Goal: Complete application form: Complete application form

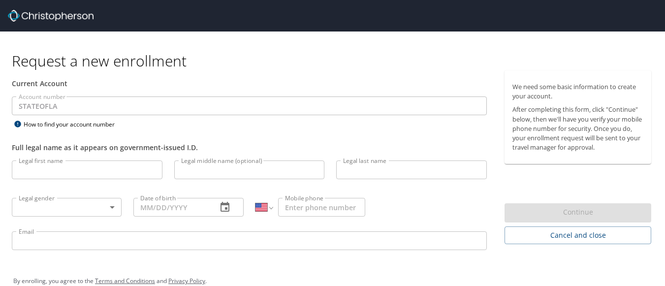
select select "US"
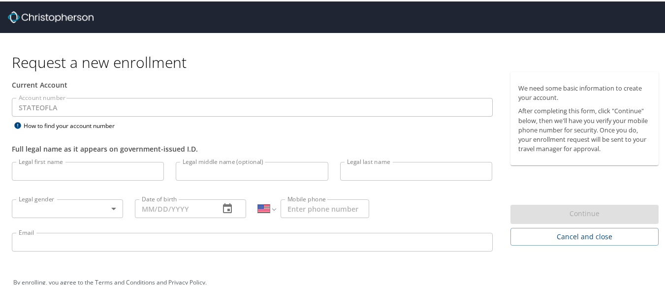
scroll to position [17, 0]
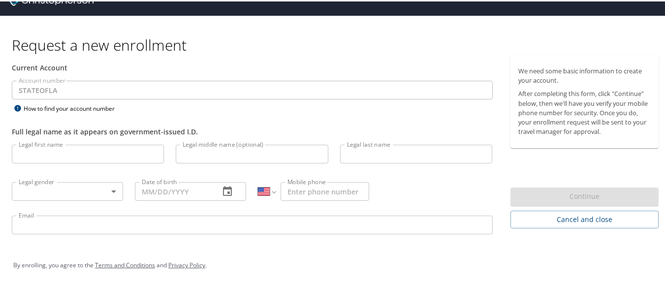
click at [109, 161] on input "Legal first name" at bounding box center [88, 152] width 152 height 19
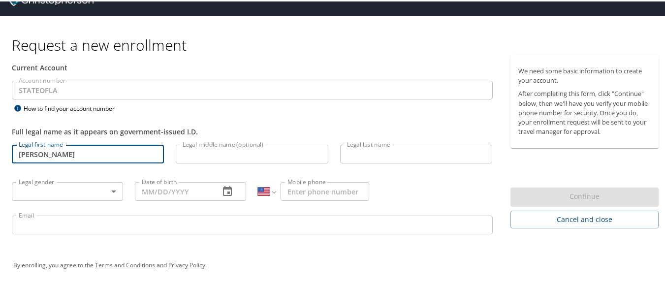
type input "[PERSON_NAME]"
click at [362, 147] on input "Legal last name" at bounding box center [416, 152] width 152 height 19
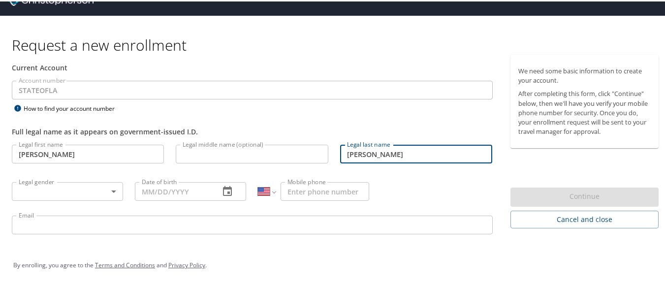
type input "[PERSON_NAME]"
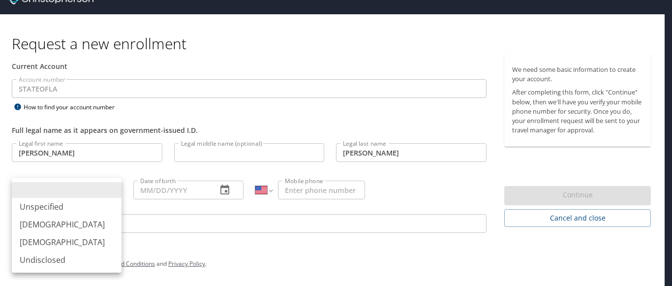
click at [113, 191] on body "Request a new enrollment Current Account Account number STATEOFLA Account numbe…" at bounding box center [336, 126] width 672 height 286
click at [73, 241] on li "[DEMOGRAPHIC_DATA]" at bounding box center [67, 242] width 110 height 18
type input "[DEMOGRAPHIC_DATA]"
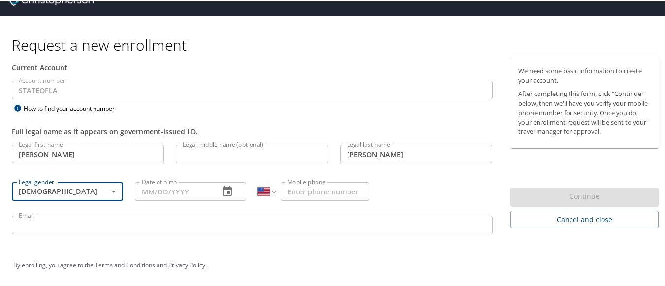
click at [176, 191] on input "Date of birth" at bounding box center [173, 190] width 77 height 19
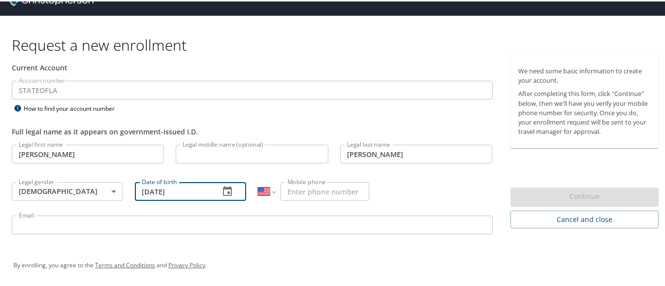
type input "[DATE]"
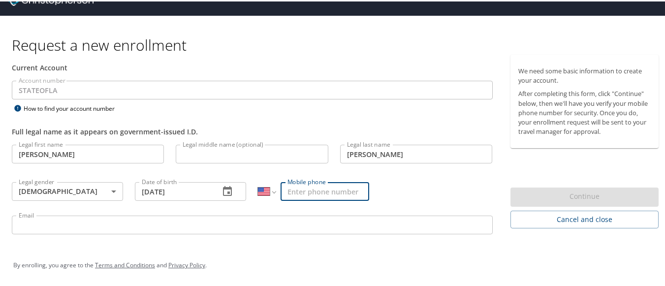
click at [317, 189] on input "Mobile phone" at bounding box center [324, 190] width 89 height 19
type input "[PHONE_NUMBER]"
click at [96, 224] on input "Email" at bounding box center [252, 223] width 481 height 19
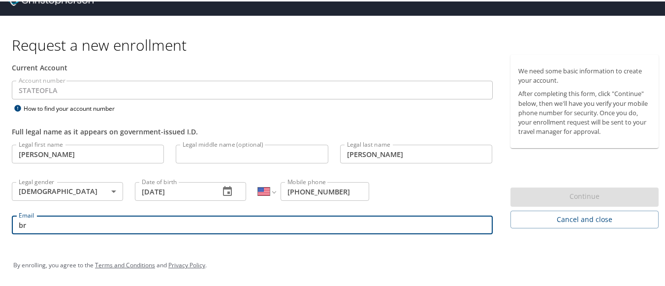
type input "b"
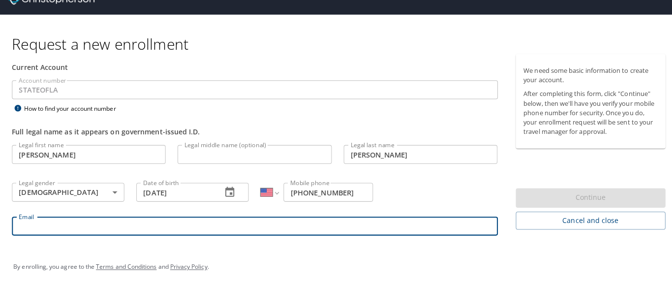
scroll to position [0, 0]
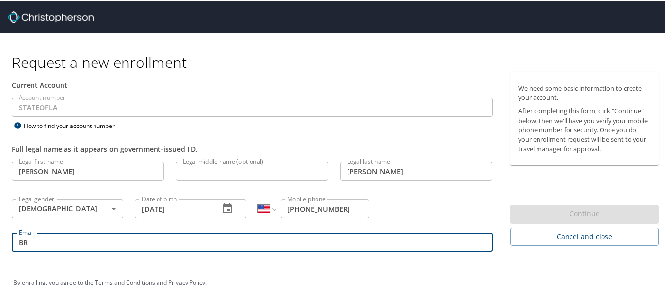
type input "B"
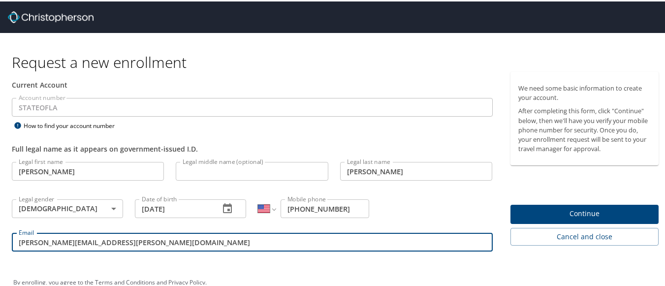
type input "[PERSON_NAME][EMAIL_ADDRESS][PERSON_NAME][DOMAIN_NAME]"
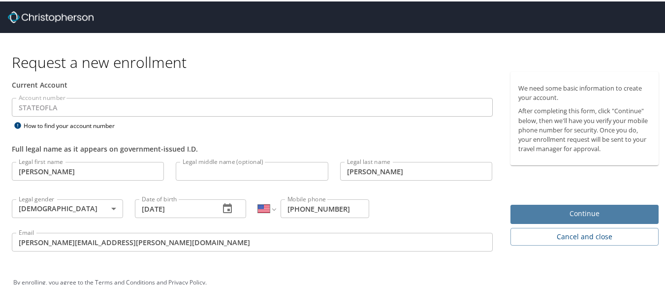
click at [600, 209] on span "Continue" at bounding box center [584, 212] width 133 height 12
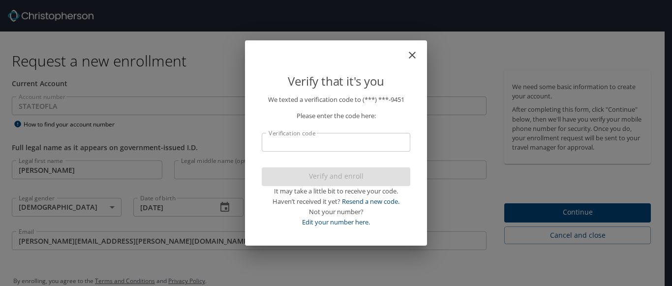
click at [325, 138] on input "Verification code" at bounding box center [336, 142] width 149 height 19
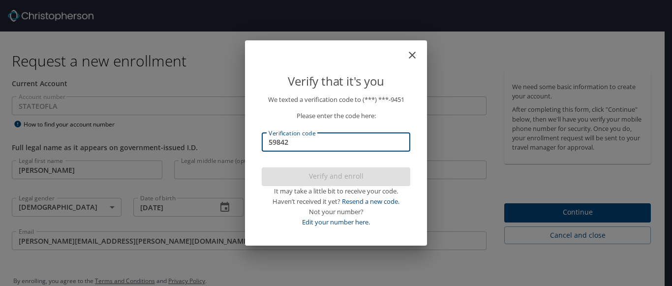
type input "598424"
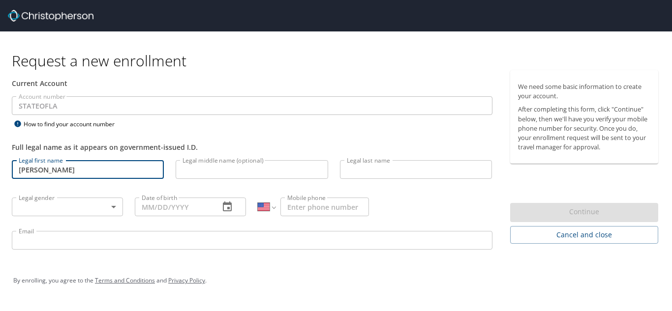
select select "US"
type input "b"
type input "[PERSON_NAME]"
click at [361, 167] on input "Legal last name" at bounding box center [416, 169] width 152 height 19
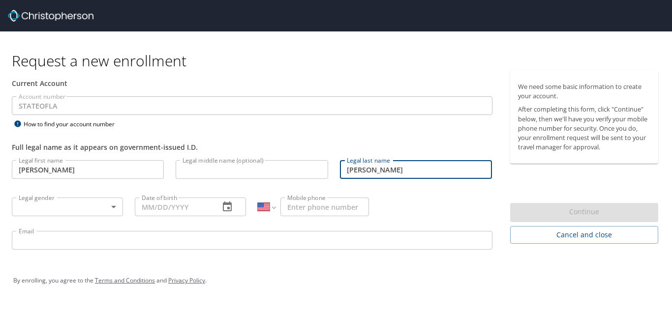
type input "[PERSON_NAME]"
click at [87, 207] on body "Request a new enrollment Current Account Account number STATEOFLA Account numbe…" at bounding box center [336, 155] width 672 height 311
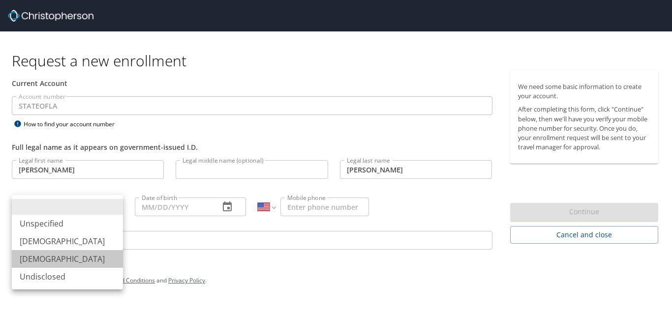
click at [48, 259] on li "[DEMOGRAPHIC_DATA]" at bounding box center [67, 259] width 111 height 18
type input "[DEMOGRAPHIC_DATA]"
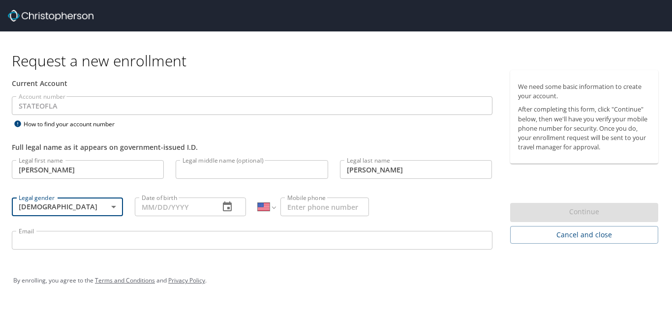
click at [182, 202] on input "Date of birth" at bounding box center [173, 207] width 77 height 19
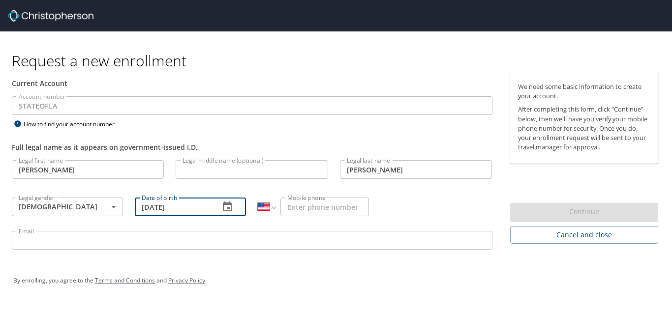
type input "[DATE]"
click at [338, 207] on input "Mobile phone" at bounding box center [324, 207] width 89 height 19
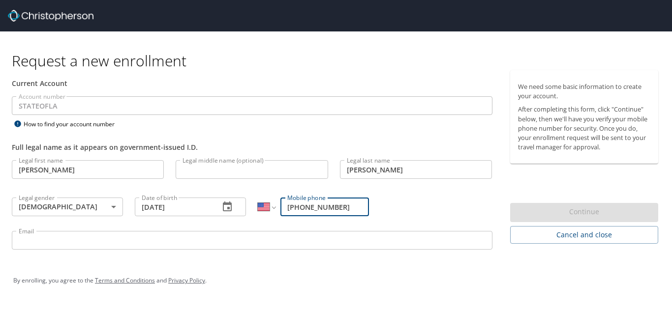
type input "[PHONE_NUMBER]"
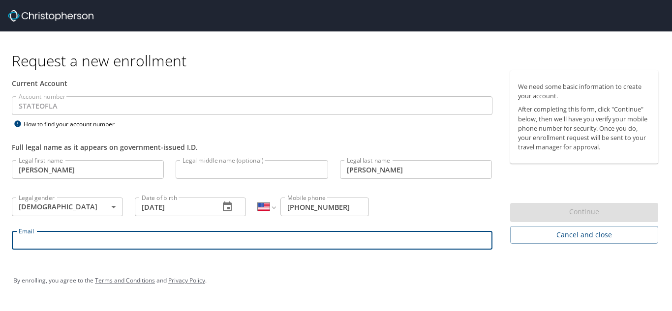
click at [328, 242] on input "Email" at bounding box center [252, 240] width 481 height 19
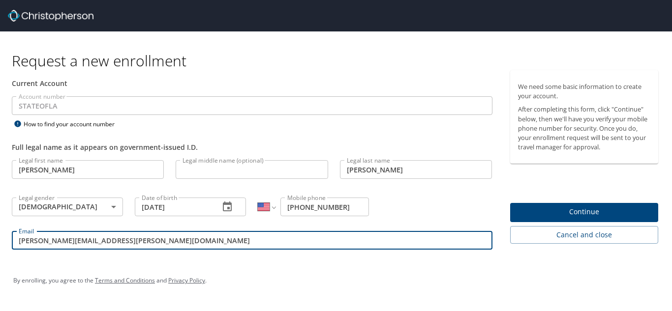
type input "[PERSON_NAME][EMAIL_ADDRESS][PERSON_NAME][DOMAIN_NAME]"
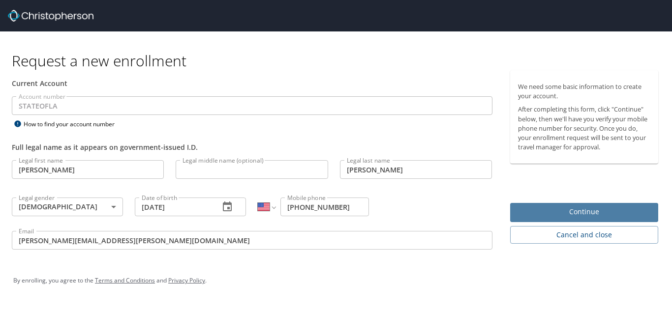
click at [583, 211] on span "Continue" at bounding box center [584, 212] width 133 height 12
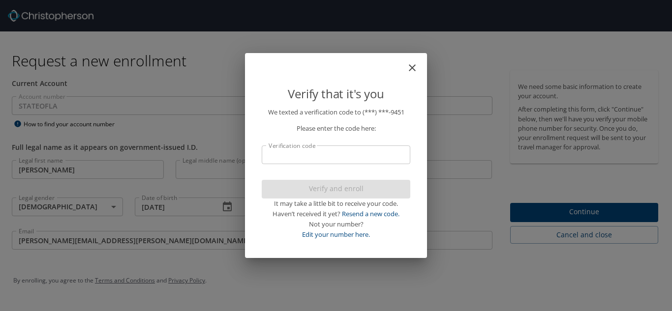
click at [295, 153] on input "Verification code" at bounding box center [336, 155] width 149 height 19
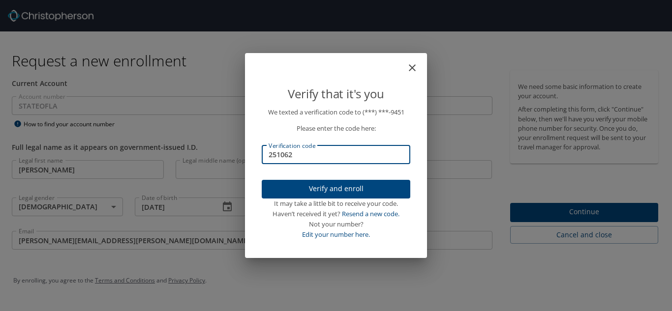
type input "251062"
click at [387, 189] on span "Verify and enroll" at bounding box center [336, 189] width 133 height 12
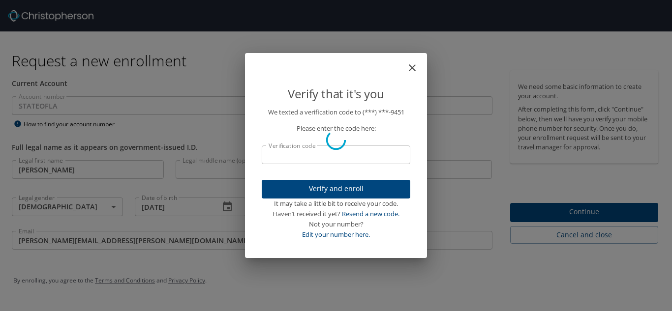
click at [566, 210] on div "Verify that it's you We texted a verification code to (***) ***- 9451 Please en…" at bounding box center [336, 155] width 672 height 311
click at [344, 129] on p "Please enter the code here:" at bounding box center [336, 129] width 149 height 10
click at [532, 215] on div "Verify that it's you We texted a verification code to (***) ***- 9451 Please en…" at bounding box center [336, 155] width 672 height 311
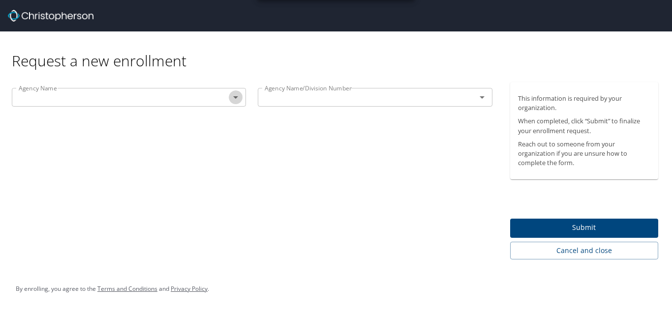
click at [237, 98] on icon "Open" at bounding box center [235, 97] width 5 height 2
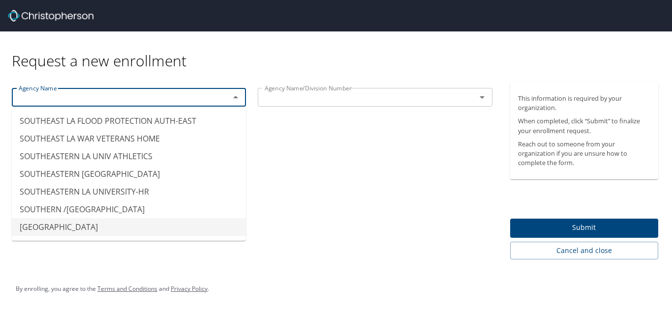
scroll to position [7577, 0]
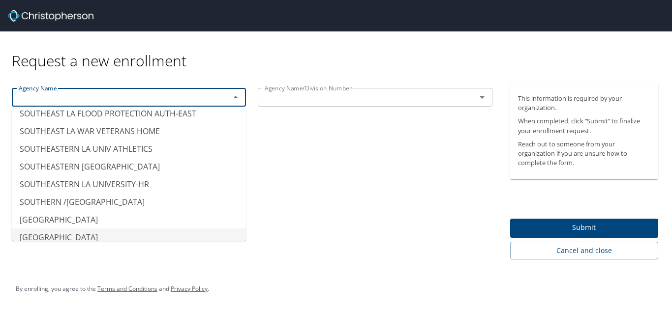
click at [114, 229] on li "SOUTHERN UNIV - BATON ROUGE" at bounding box center [129, 238] width 234 height 18
type input "SOUTHERN UNIV - BATON ROUGE"
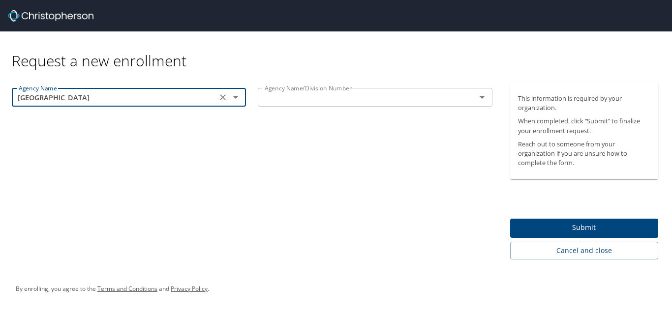
click at [369, 101] on input "text" at bounding box center [360, 97] width 199 height 13
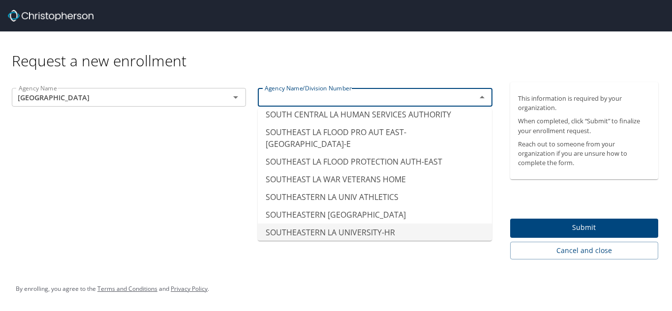
scroll to position [7528, 0]
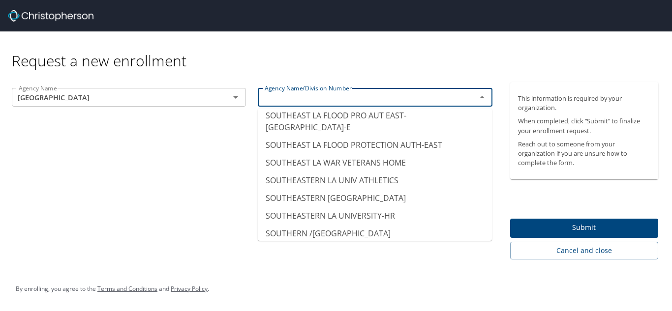
click at [354, 260] on li "SOUTHERN UNIV - BATON ROUGE" at bounding box center [375, 269] width 234 height 18
type input "SOUTHERN UNIV - BATON ROUGE"
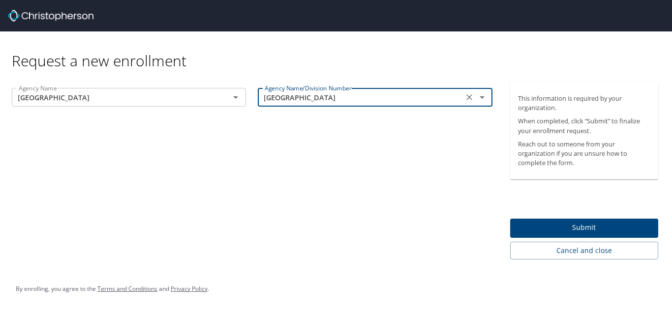
click at [564, 224] on span "Submit" at bounding box center [584, 228] width 133 height 12
